Goal: Task Accomplishment & Management: Complete application form

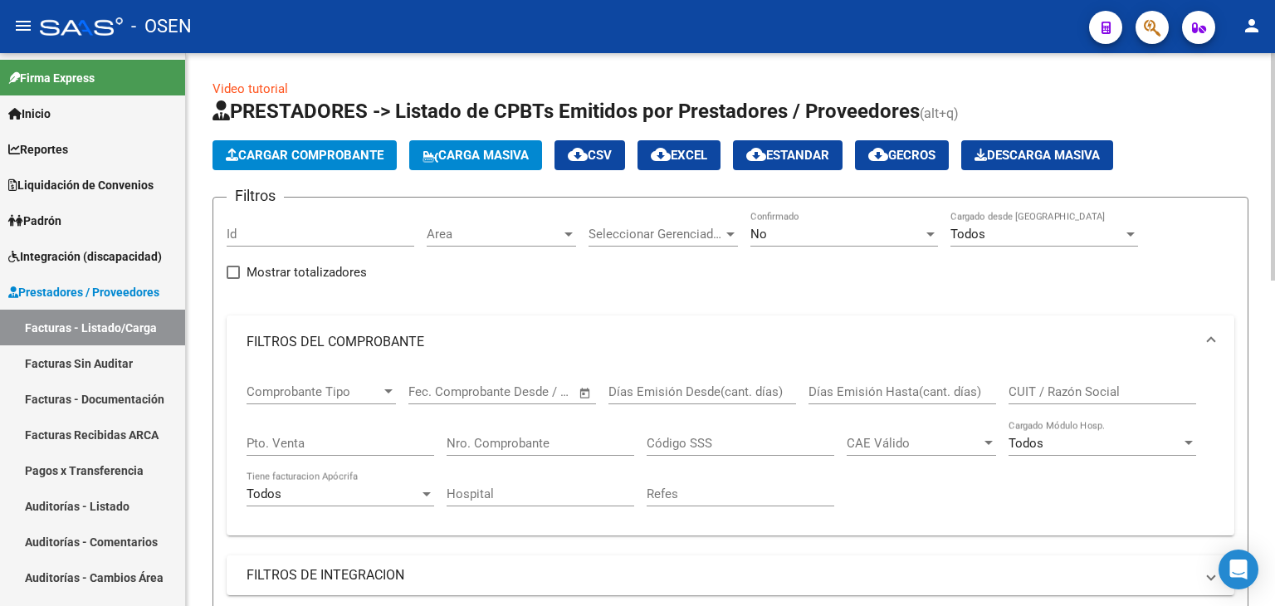
click at [742, 234] on app-drop-down-list "Seleccionar Gerenciador Seleccionar Gerenciador" at bounding box center [669, 236] width 162 height 51
click at [758, 230] on span "No" at bounding box center [758, 234] width 17 height 15
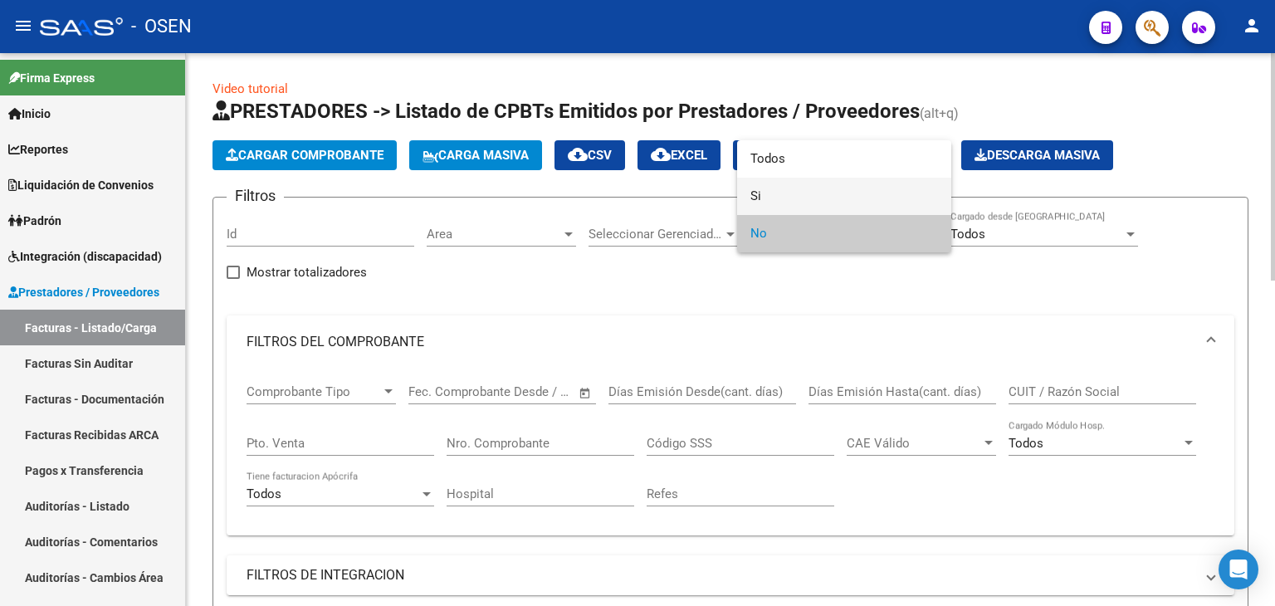
click at [781, 188] on span "Si" at bounding box center [844, 196] width 188 height 37
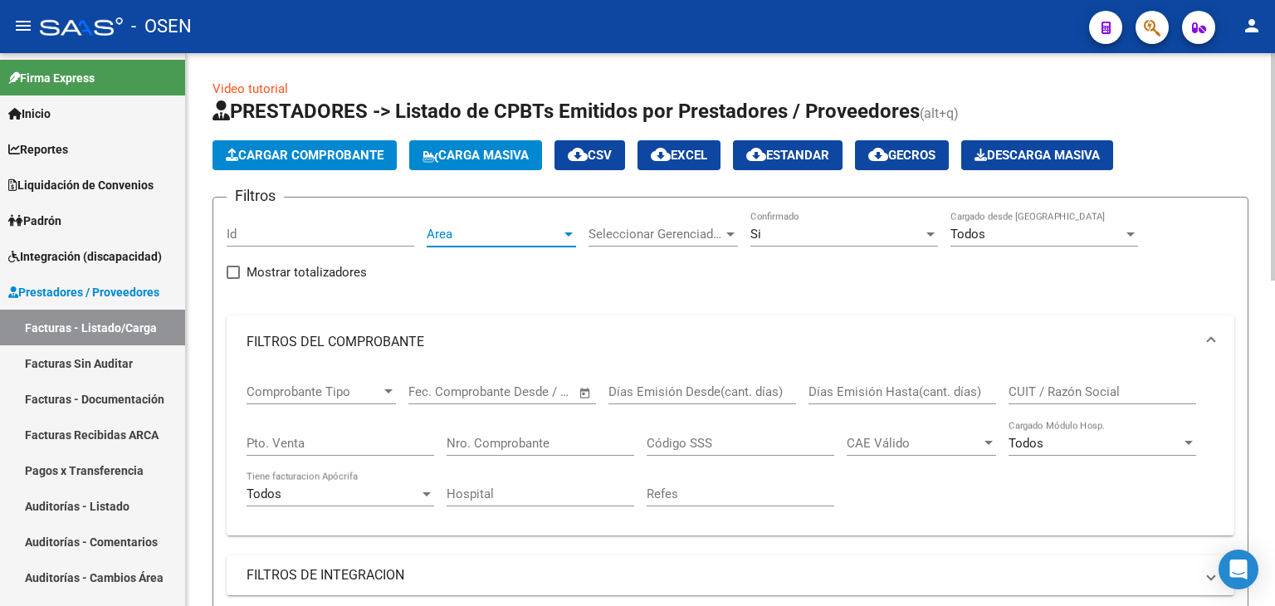
click at [479, 231] on span "Area" at bounding box center [494, 234] width 134 height 15
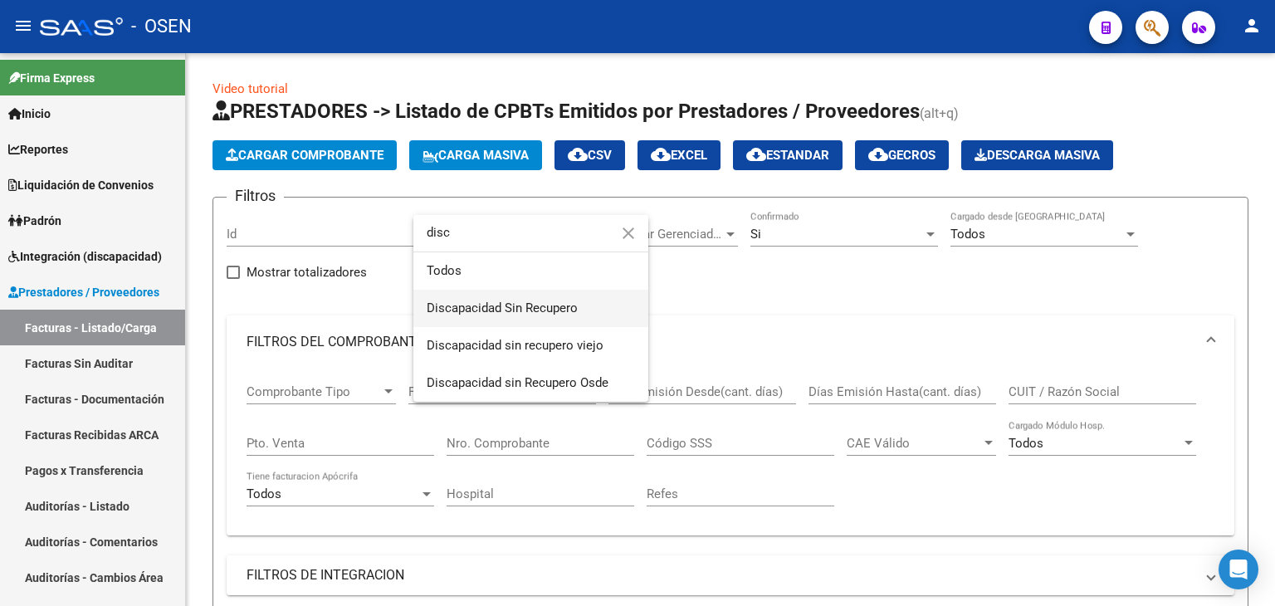
type input "disc"
click at [506, 298] on span "Discapacidad Sin Recupero" at bounding box center [531, 308] width 208 height 37
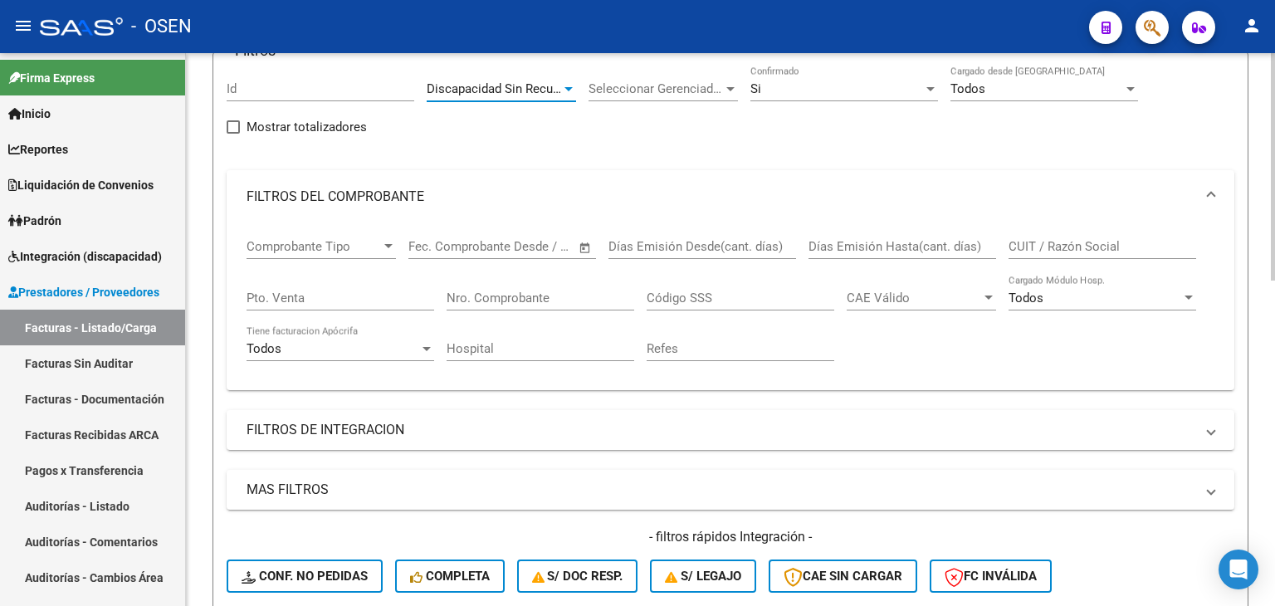
scroll to position [249, 0]
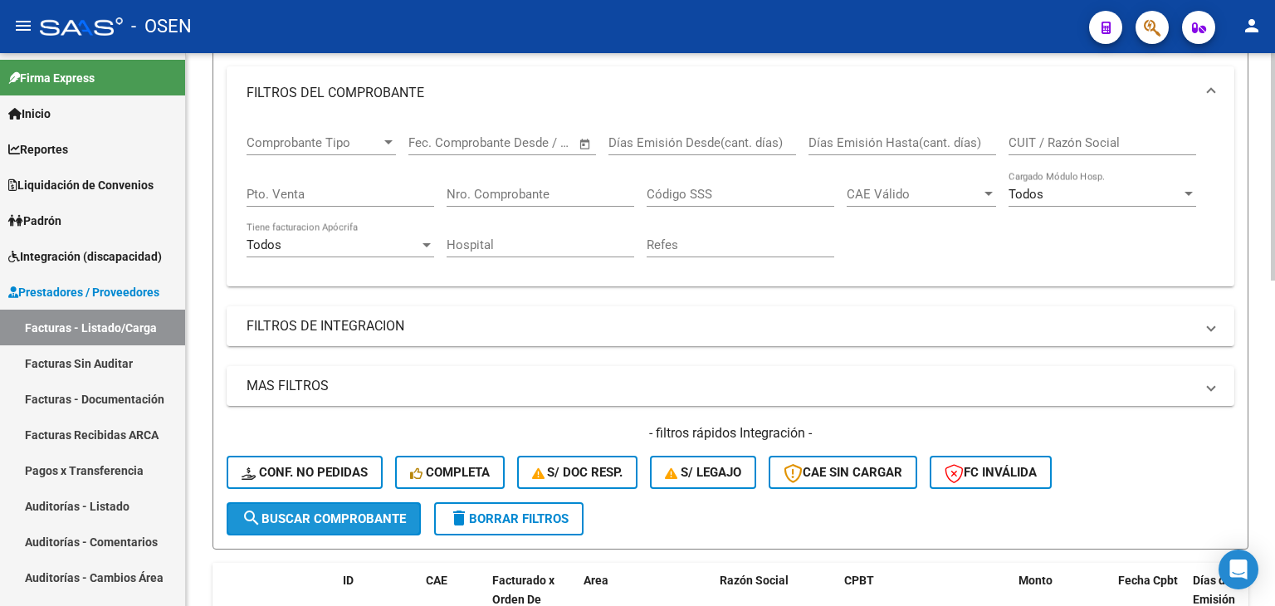
click at [293, 517] on span "search Buscar Comprobante" at bounding box center [324, 518] width 164 height 15
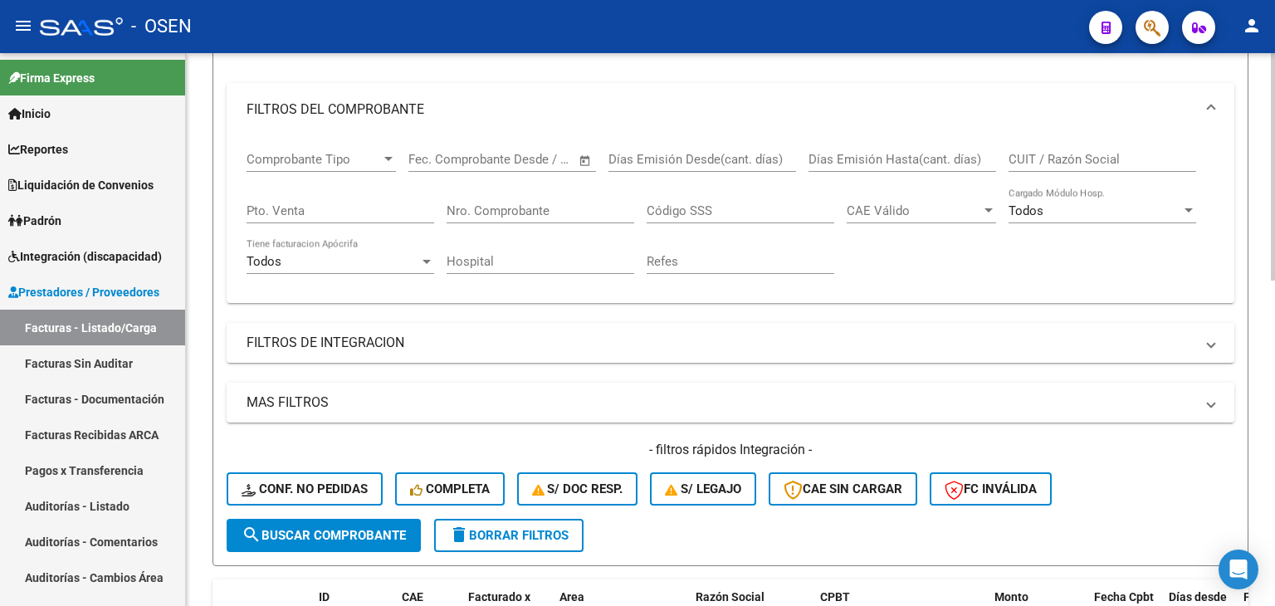
scroll to position [44, 0]
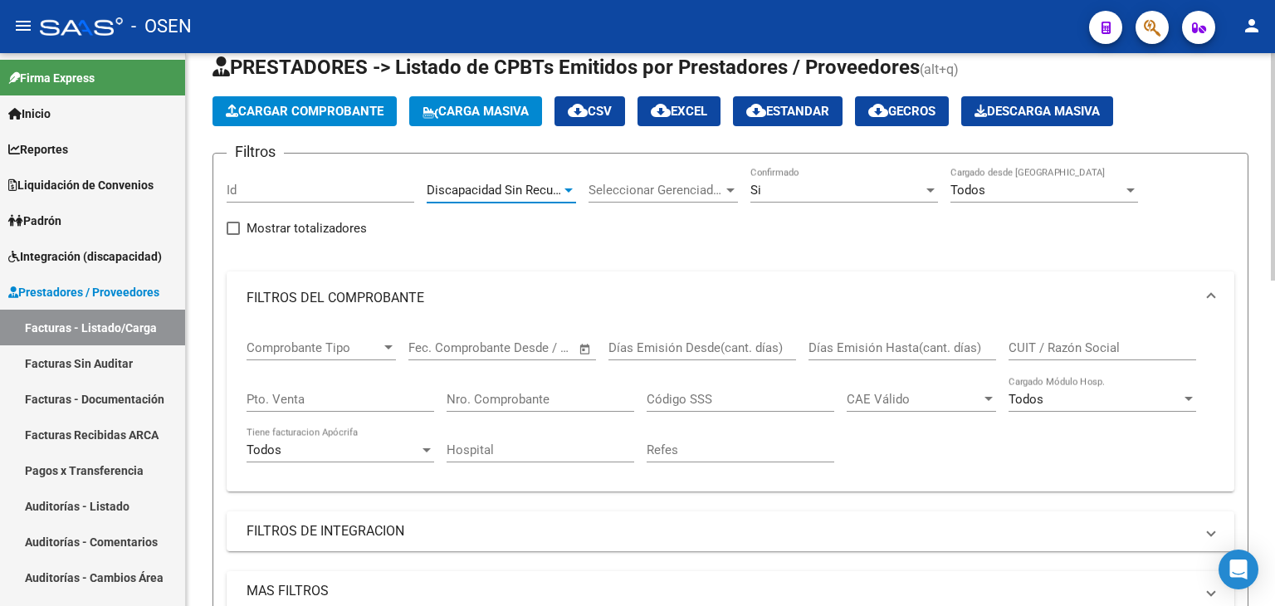
click at [557, 183] on span "Discapacidad Sin Recupero" at bounding box center [502, 190] width 151 height 15
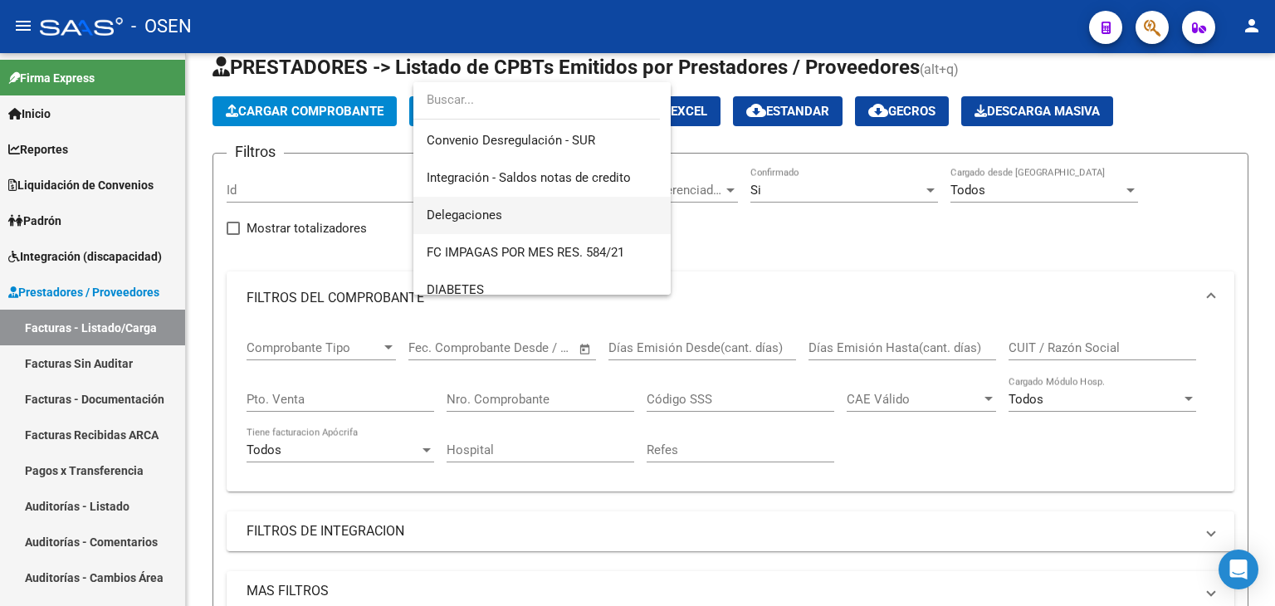
scroll to position [554, 0]
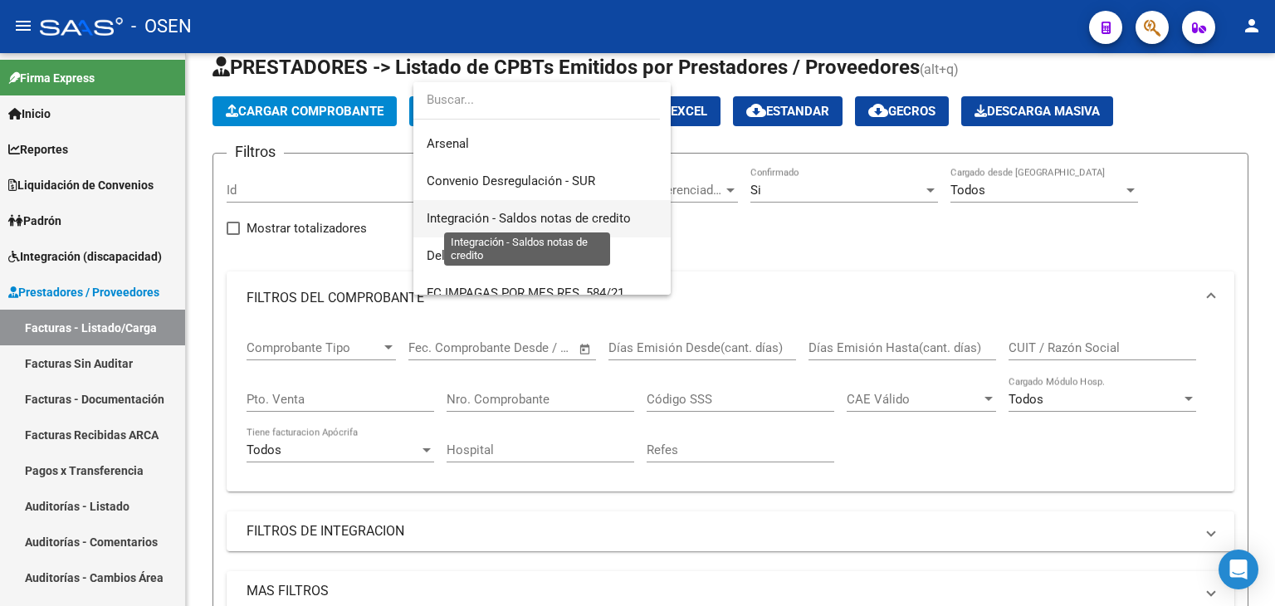
click at [582, 223] on span "Integración - Saldos notas de credito" at bounding box center [529, 218] width 204 height 15
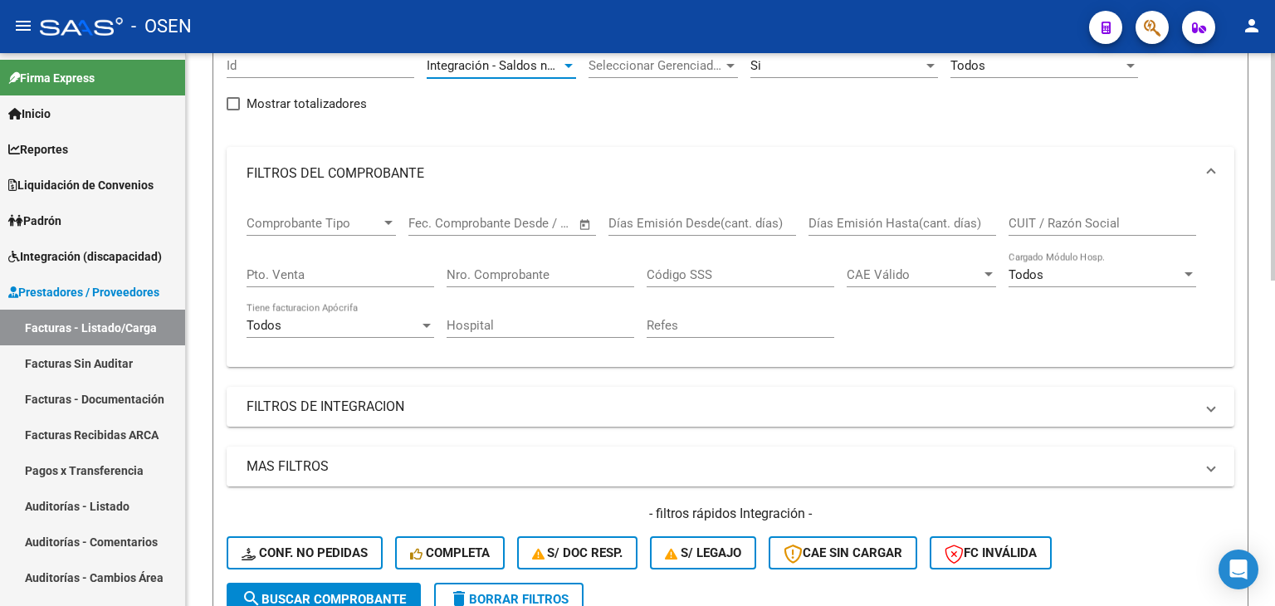
scroll to position [210, 0]
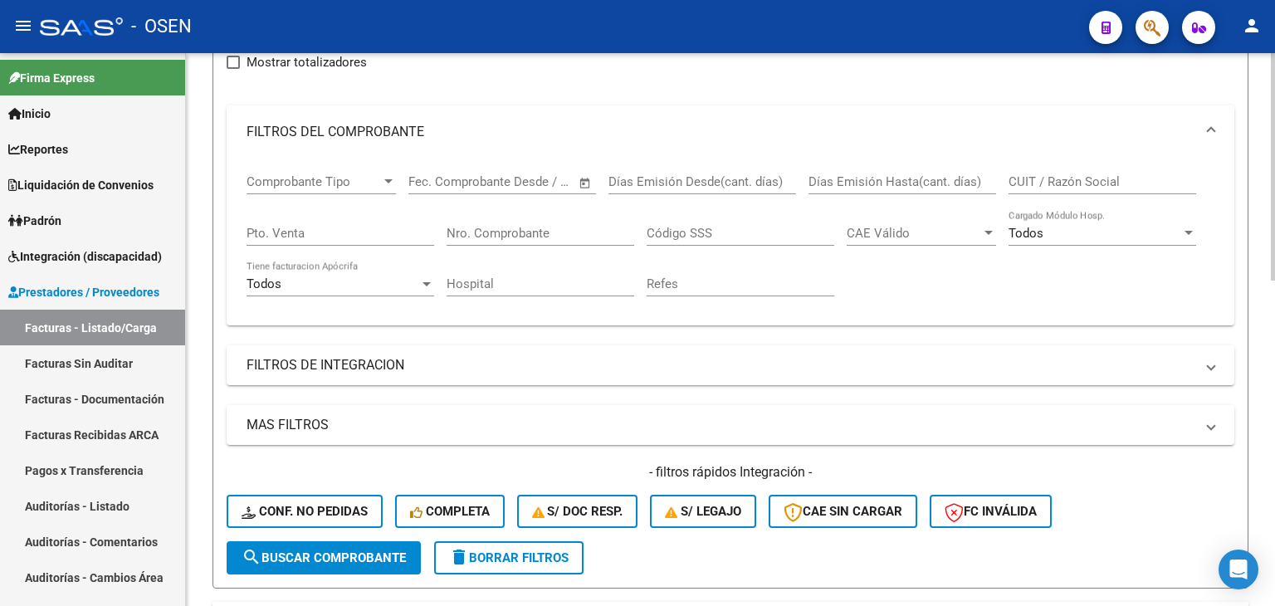
click at [354, 554] on span "search Buscar Comprobante" at bounding box center [324, 557] width 164 height 15
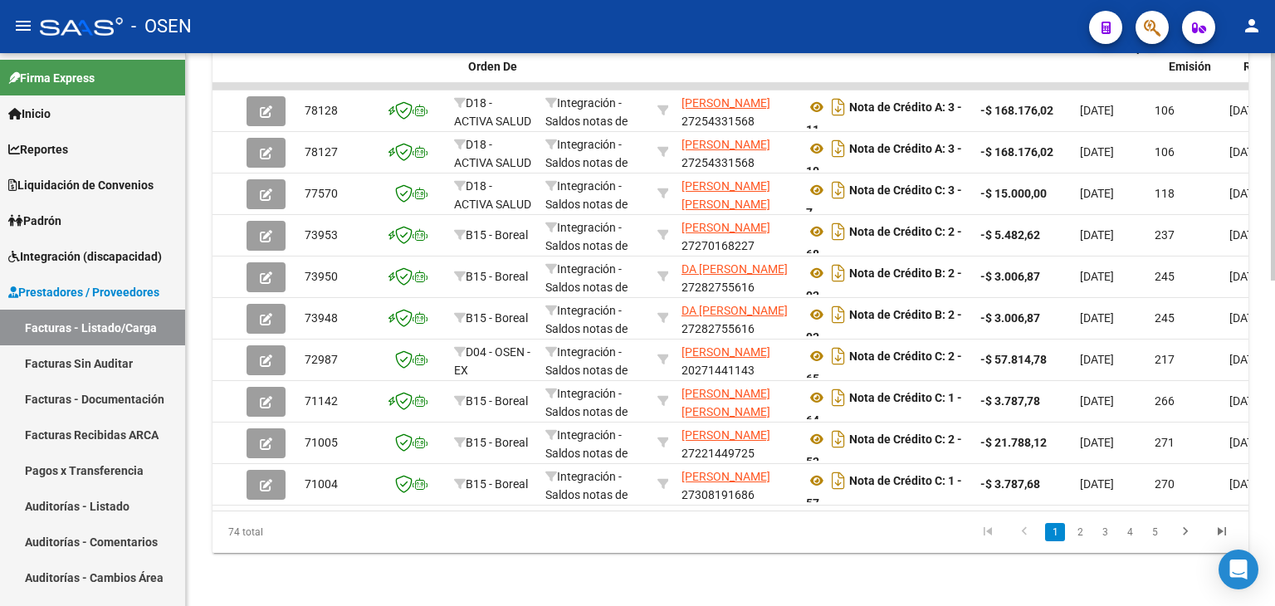
scroll to position [0, 0]
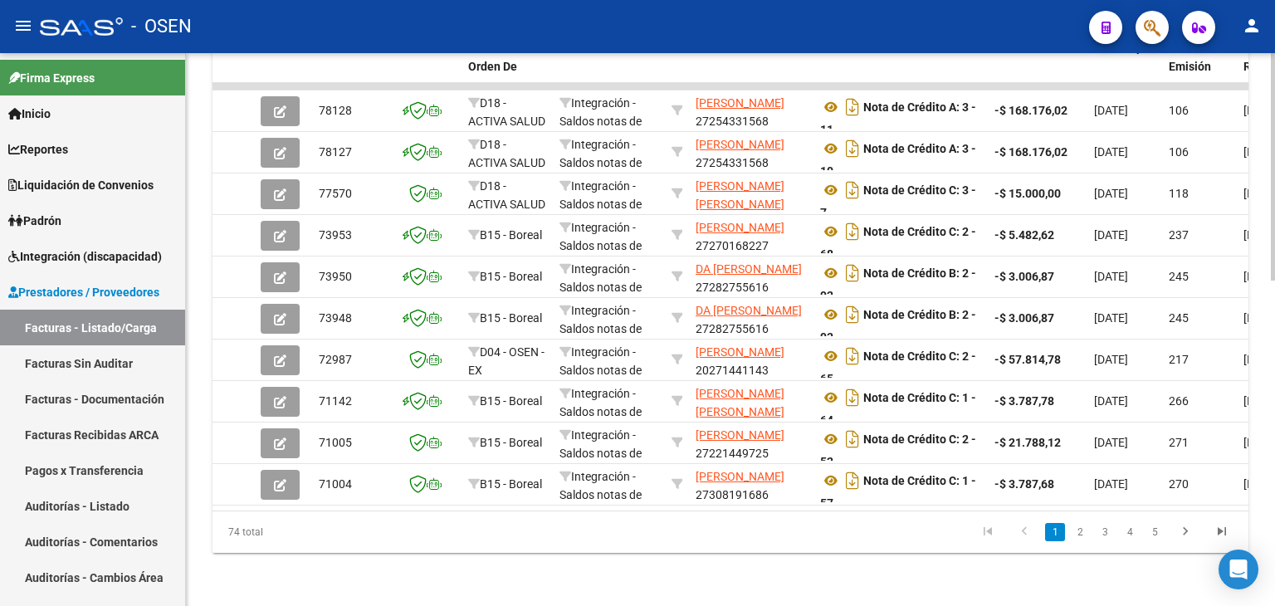
click at [480, 515] on div "74 total 1 2 3 4 5" at bounding box center [730, 531] width 1036 height 41
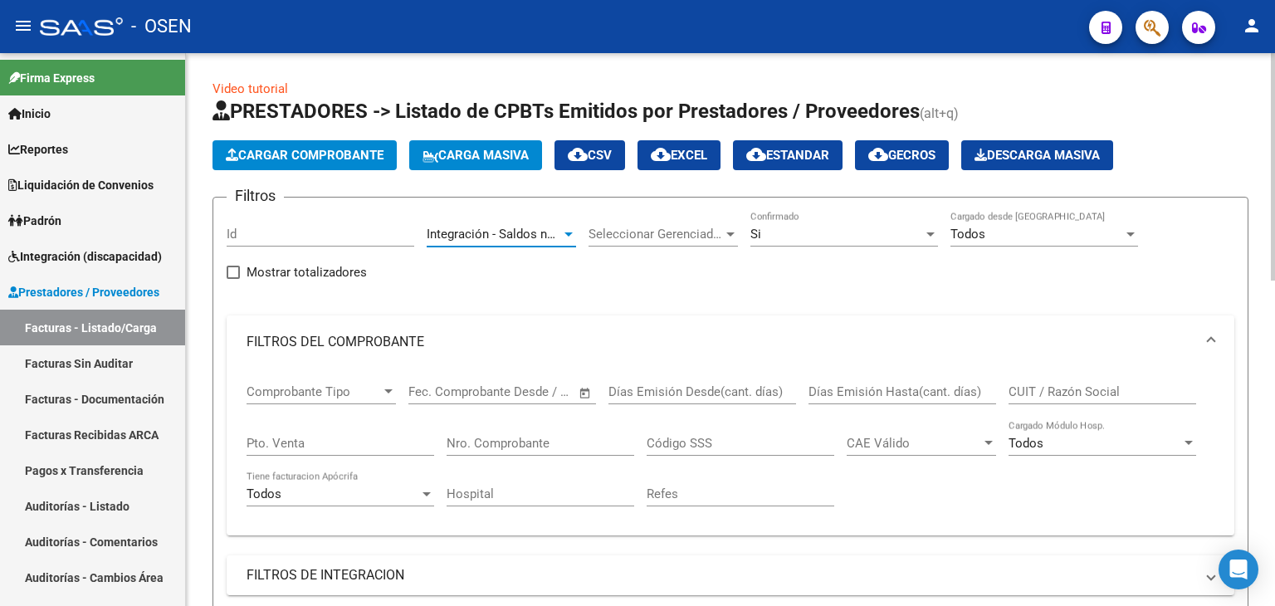
click at [492, 234] on span "Integración - Saldos notas de credito" at bounding box center [529, 234] width 204 height 15
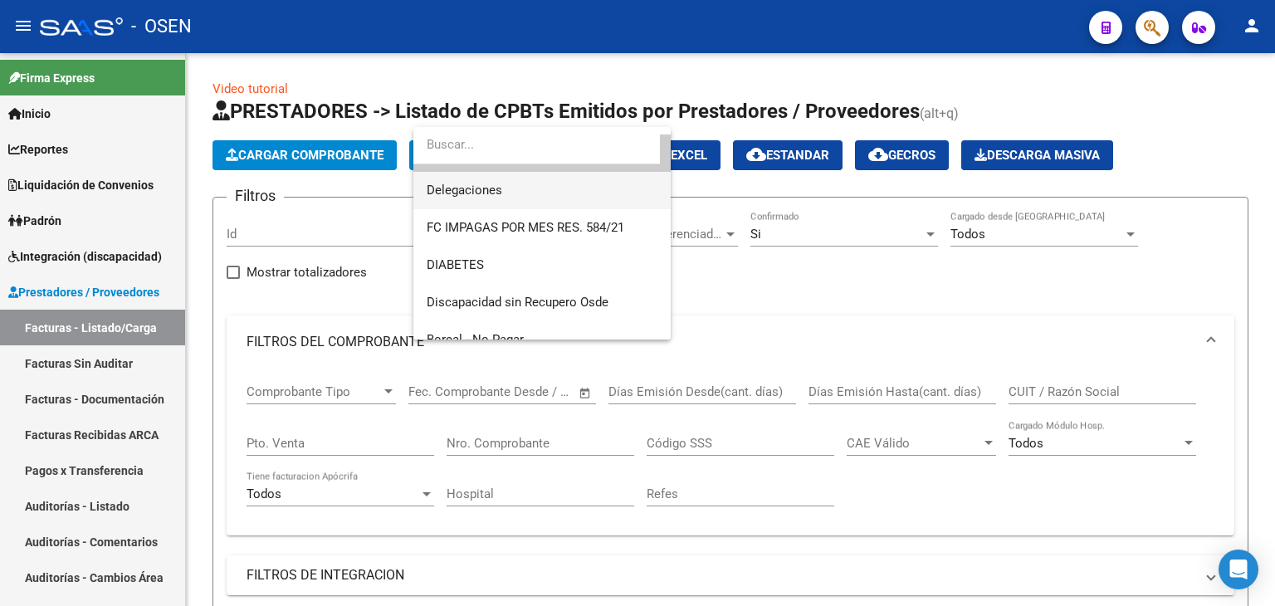
scroll to position [720, 0]
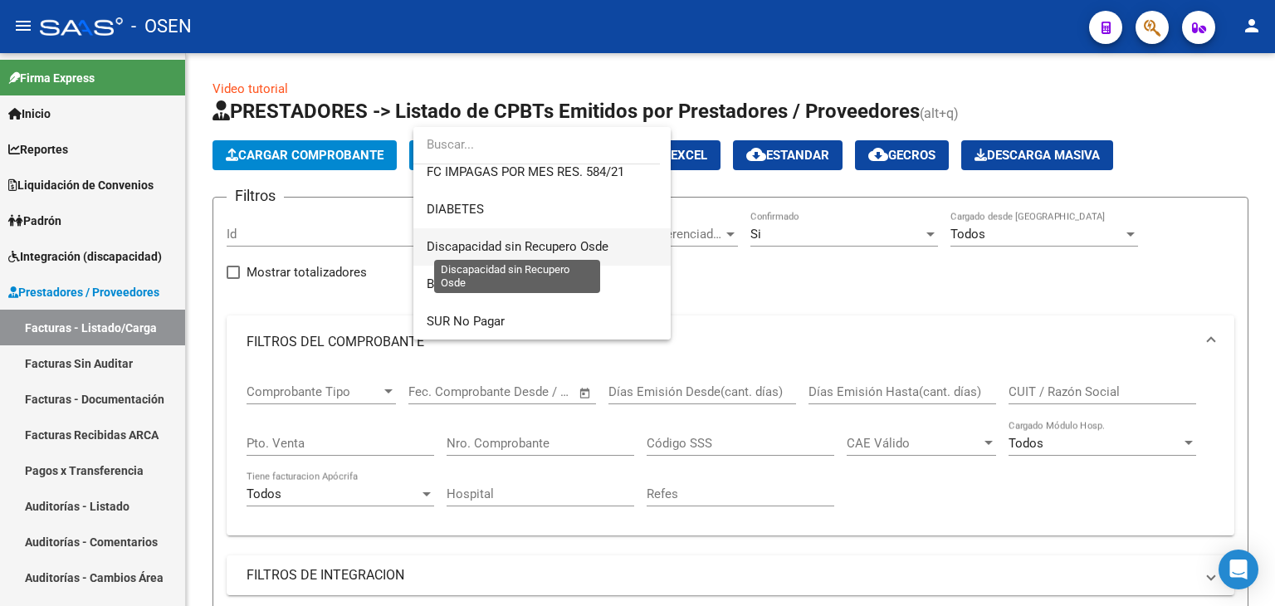
drag, startPoint x: 569, startPoint y: 240, endPoint x: 530, endPoint y: 257, distance: 42.7
click at [569, 240] on span "Discapacidad sin Recupero Osde" at bounding box center [518, 246] width 182 height 15
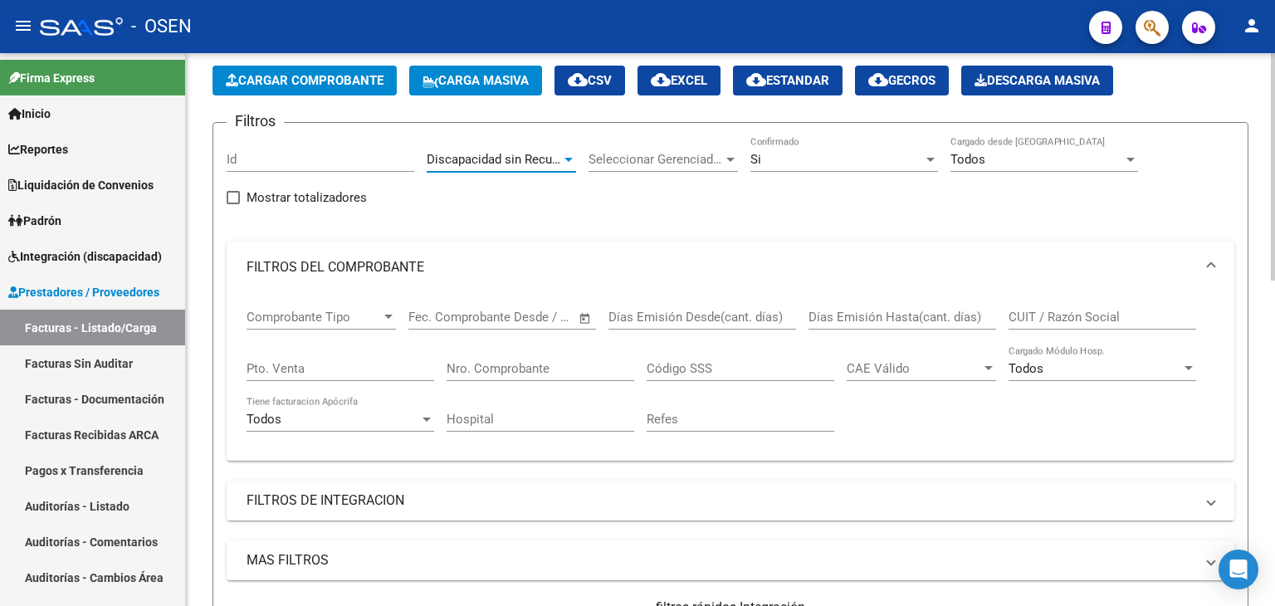
scroll to position [249, 0]
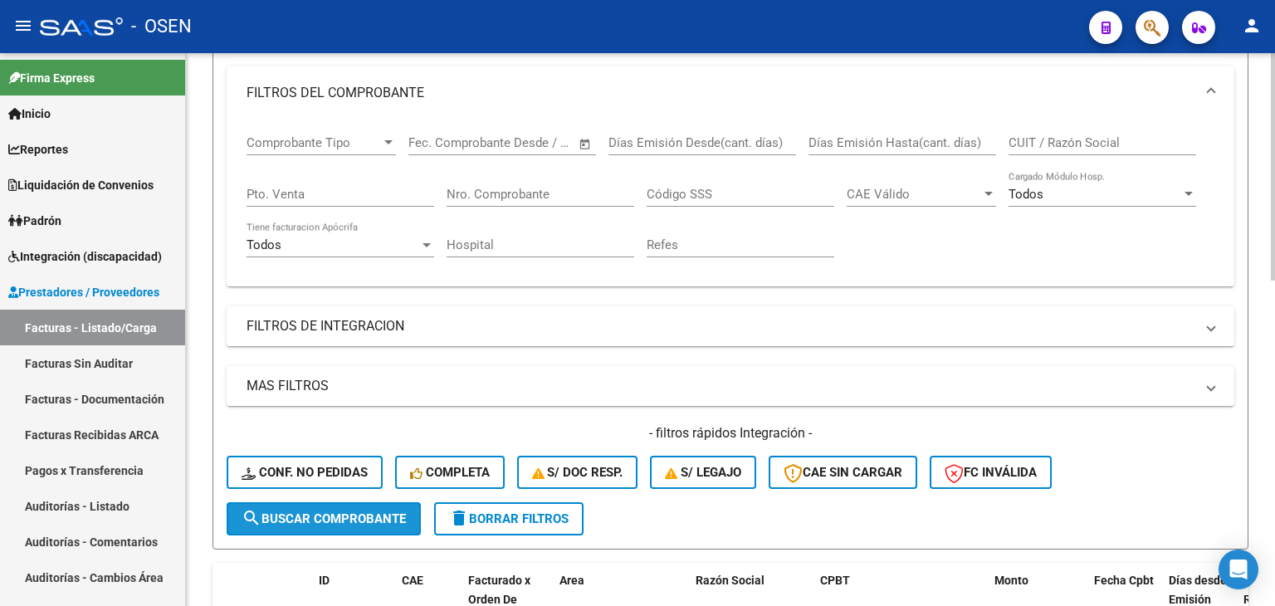
click at [331, 524] on button "search Buscar Comprobante" at bounding box center [324, 518] width 194 height 33
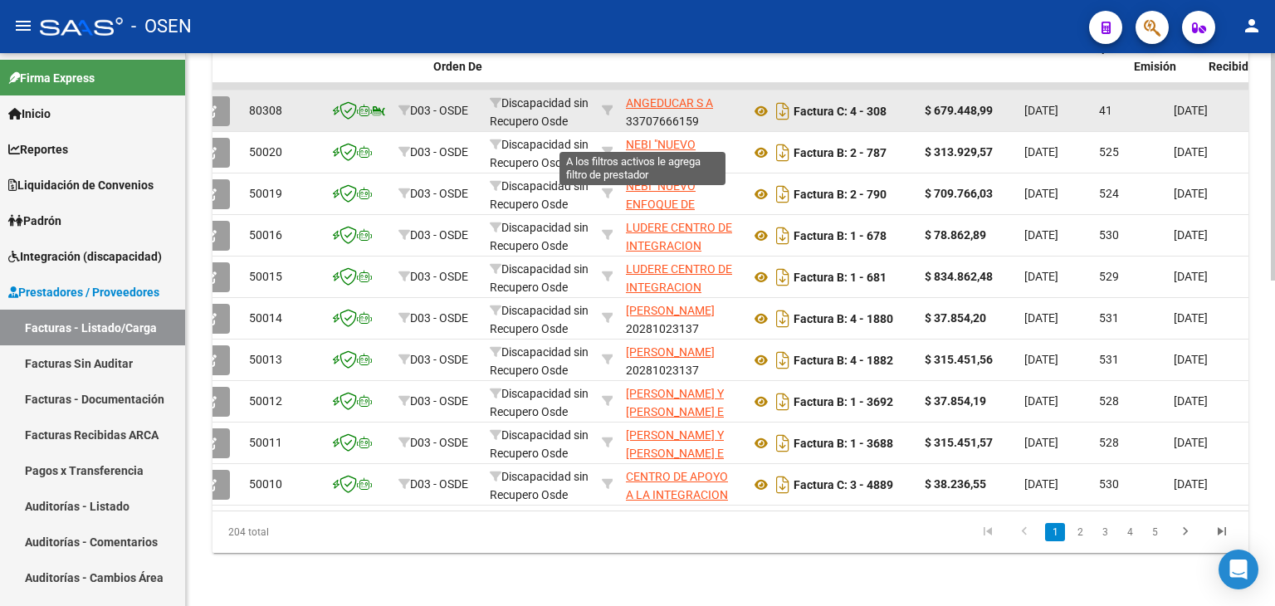
scroll to position [0, 0]
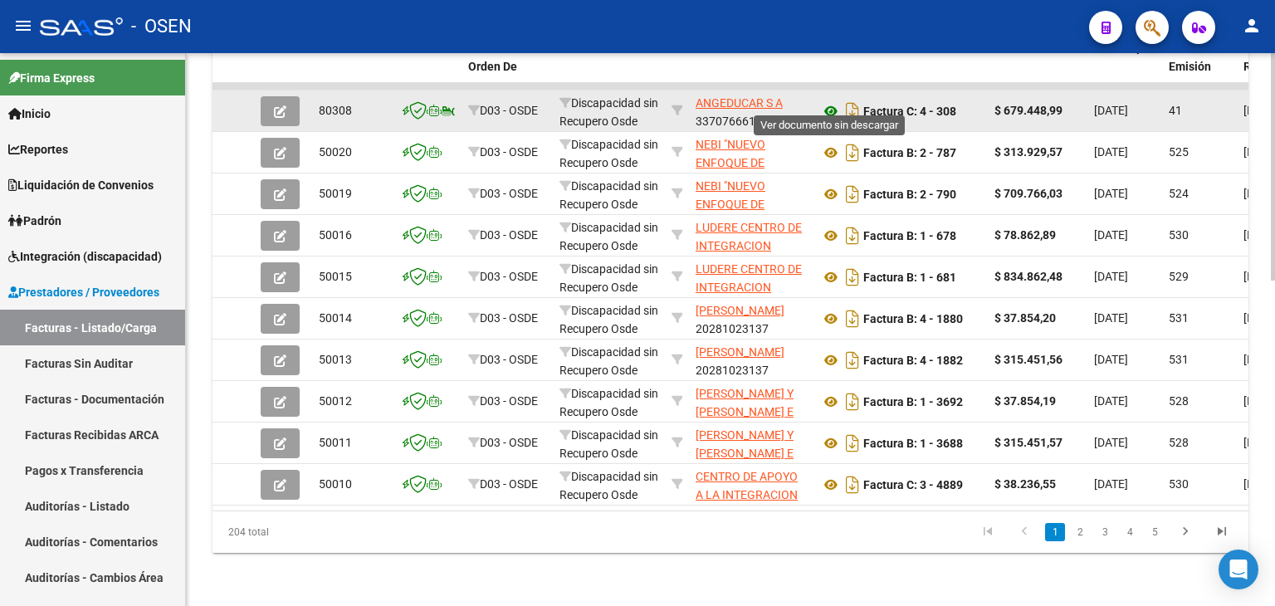
click at [830, 101] on icon at bounding box center [831, 111] width 22 height 20
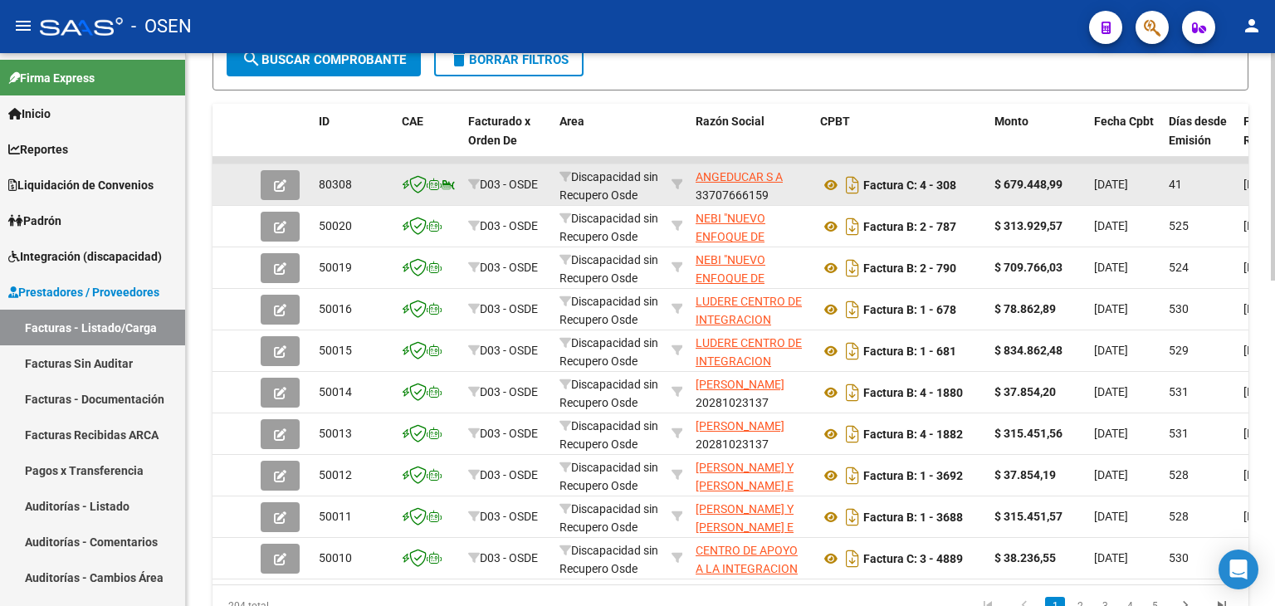
click at [275, 171] on button "button" at bounding box center [280, 185] width 39 height 30
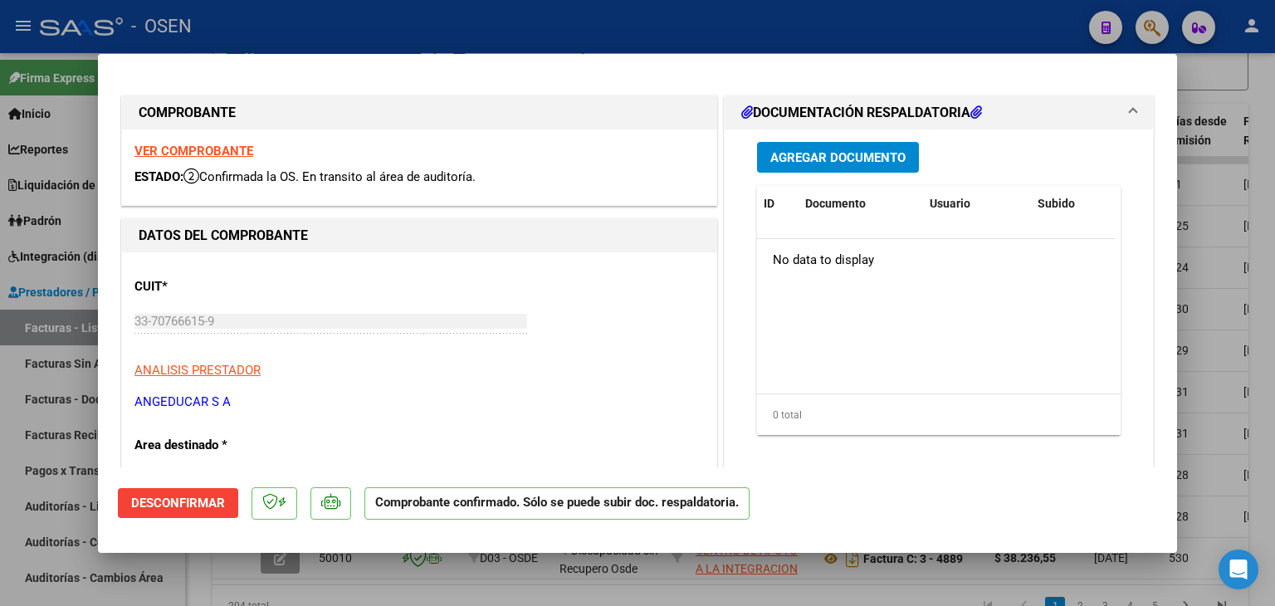
click at [1266, 134] on div at bounding box center [637, 303] width 1275 height 606
type input "$ 0,00"
